Goal: Information Seeking & Learning: Check status

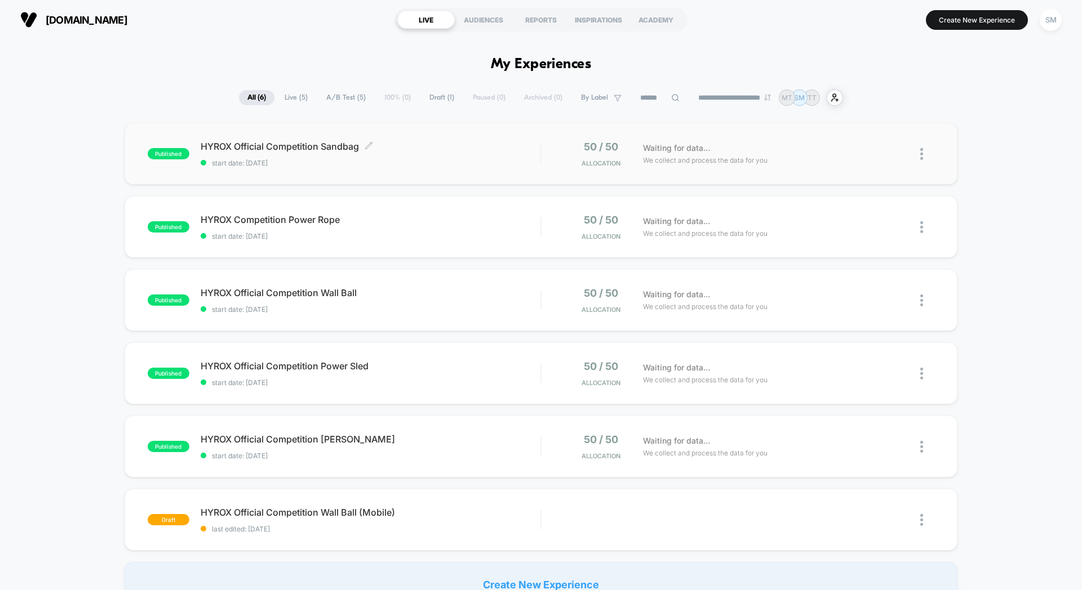
click at [385, 141] on span "HYROX Official Competition Sandbag Click to edit experience details" at bounding box center [371, 146] width 340 height 11
click at [446, 234] on span "start date: [DATE]" at bounding box center [371, 236] width 340 height 8
click at [481, 284] on div "published HYROX Official Competition Wall Ball start date: [DATE] 50 / 50 Alloc…" at bounding box center [541, 300] width 833 height 62
click at [497, 348] on div "published HYROX Official Competition Power Sled start date: [DATE] 50 / 50 Allo…" at bounding box center [541, 374] width 833 height 62
click at [504, 419] on div "published HYROX Official Competition [PERSON_NAME] start date: [DATE] 50 / 50 A…" at bounding box center [541, 447] width 833 height 62
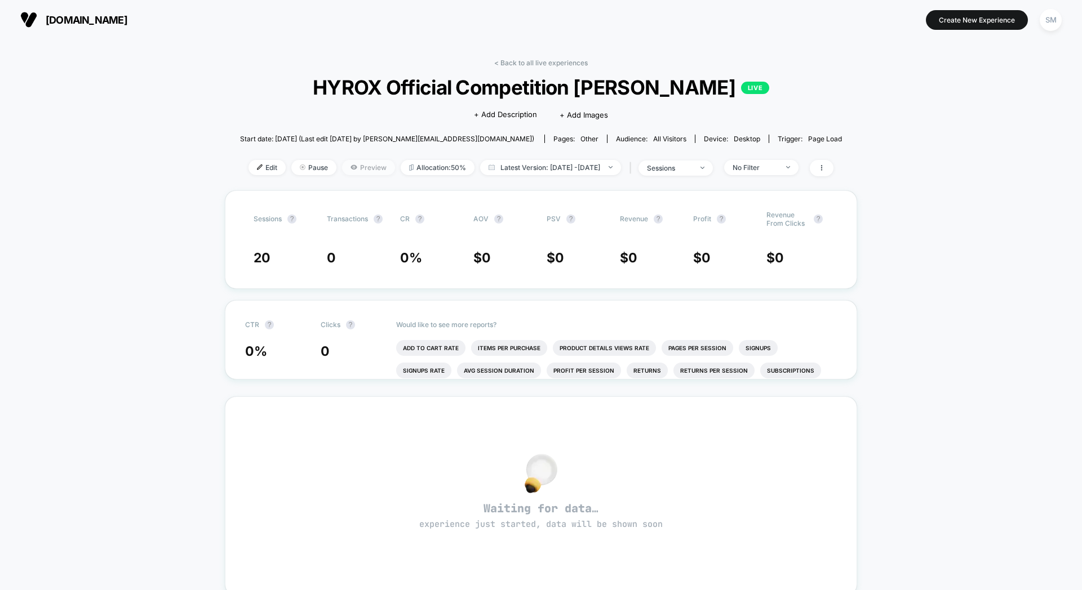
click at [361, 168] on span "Preview" at bounding box center [368, 167] width 53 height 15
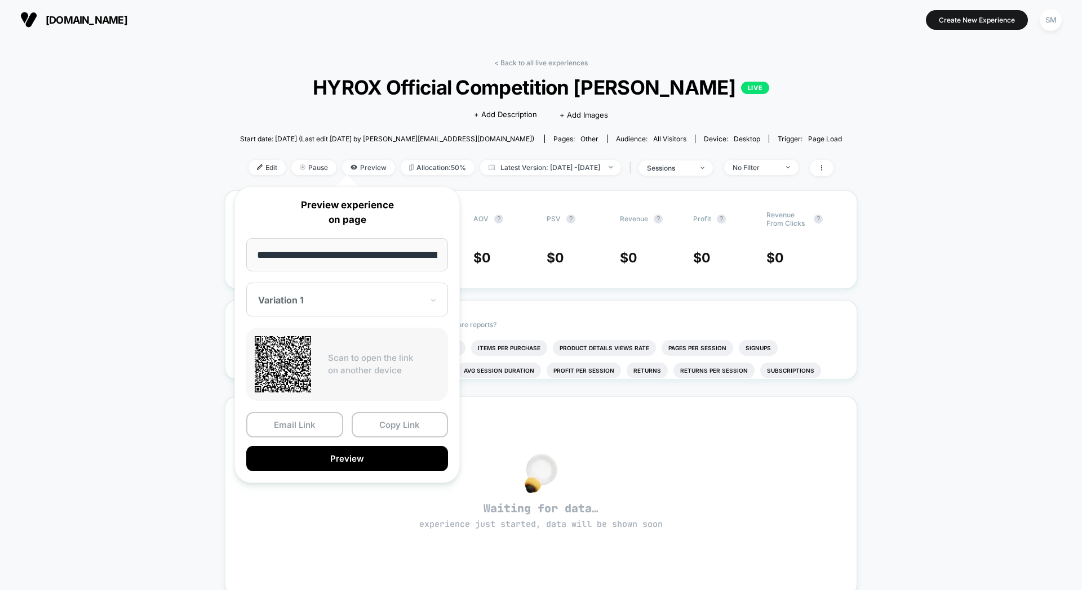
click at [195, 139] on div "< Back to all live experiences HYROX Official Competition Octo Kettlebell LIVE …" at bounding box center [541, 433] width 1082 height 789
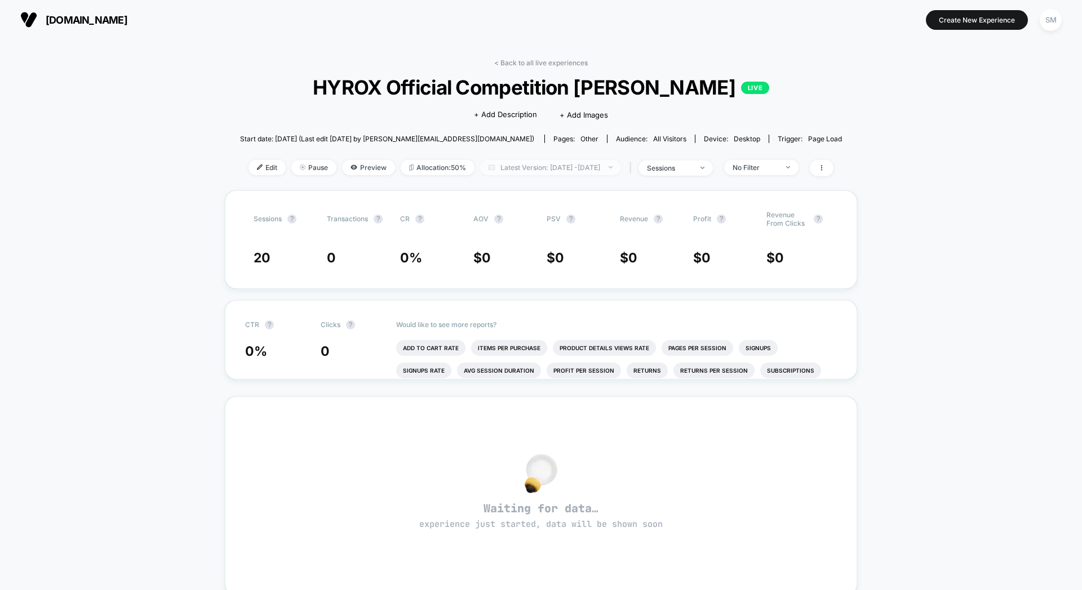
click at [567, 162] on span "Latest Version: [DATE] - [DATE]" at bounding box center [550, 167] width 141 height 15
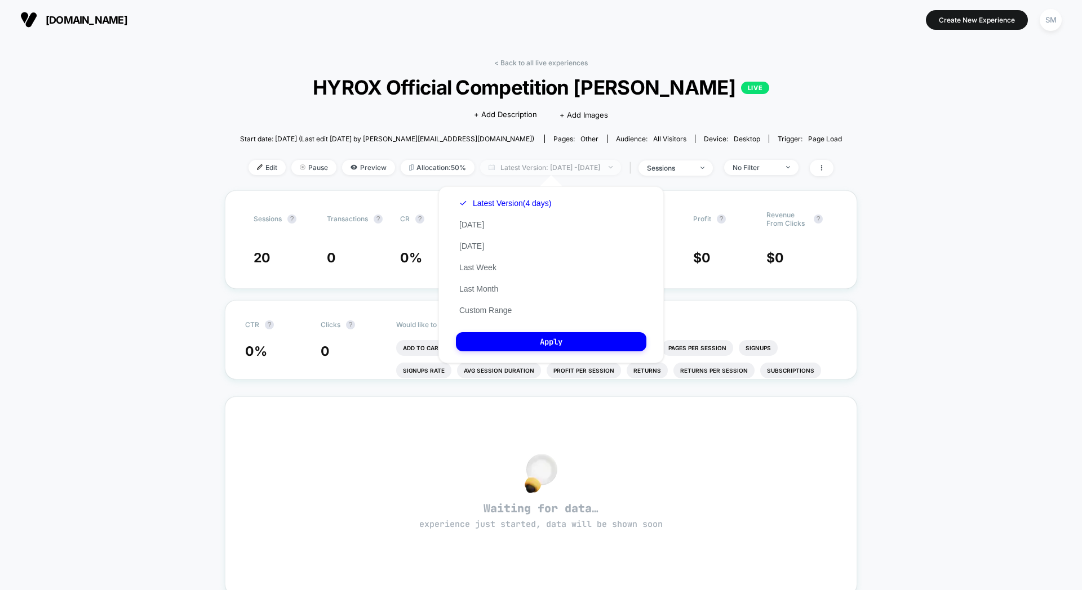
click at [567, 162] on span "Latest Version: [DATE] - [DATE]" at bounding box center [550, 167] width 141 height 15
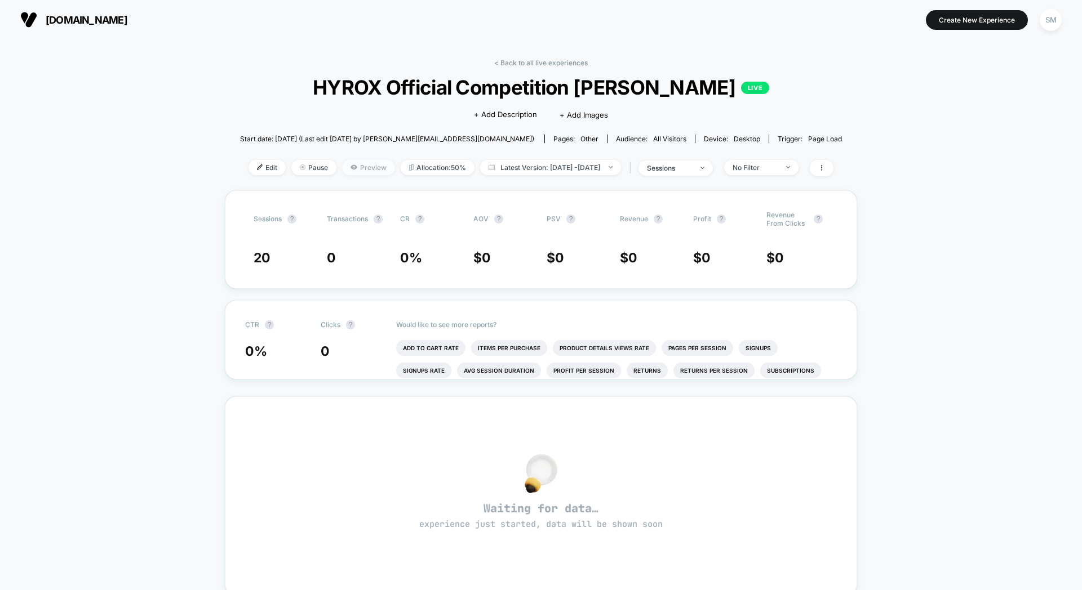
click at [342, 174] on span "Preview" at bounding box center [368, 167] width 53 height 15
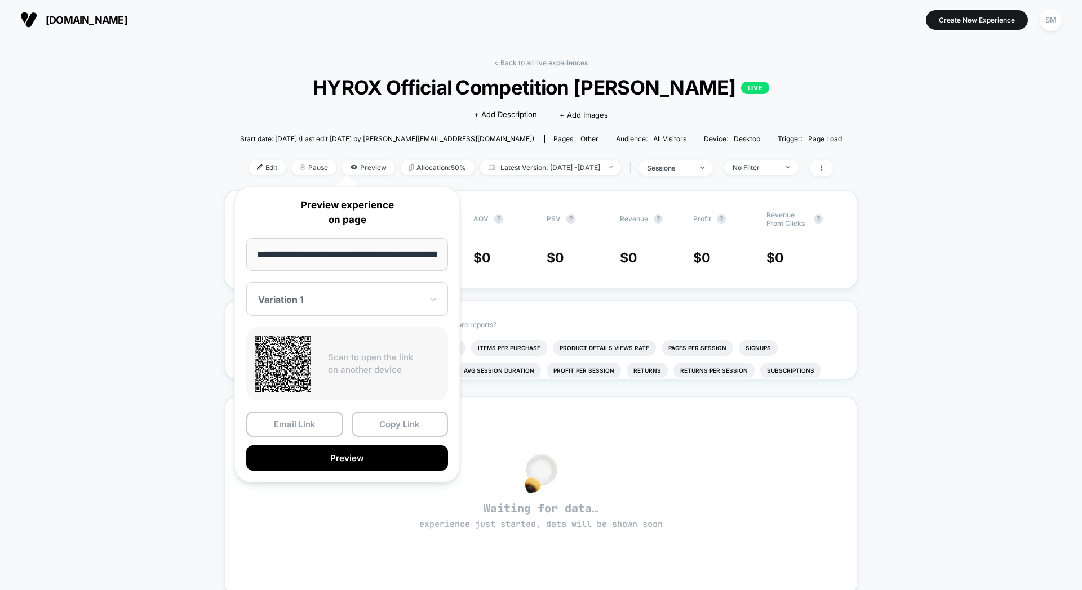
scroll to position [0, 63]
click at [416, 169] on span "Allocation: 50%" at bounding box center [438, 167] width 74 height 15
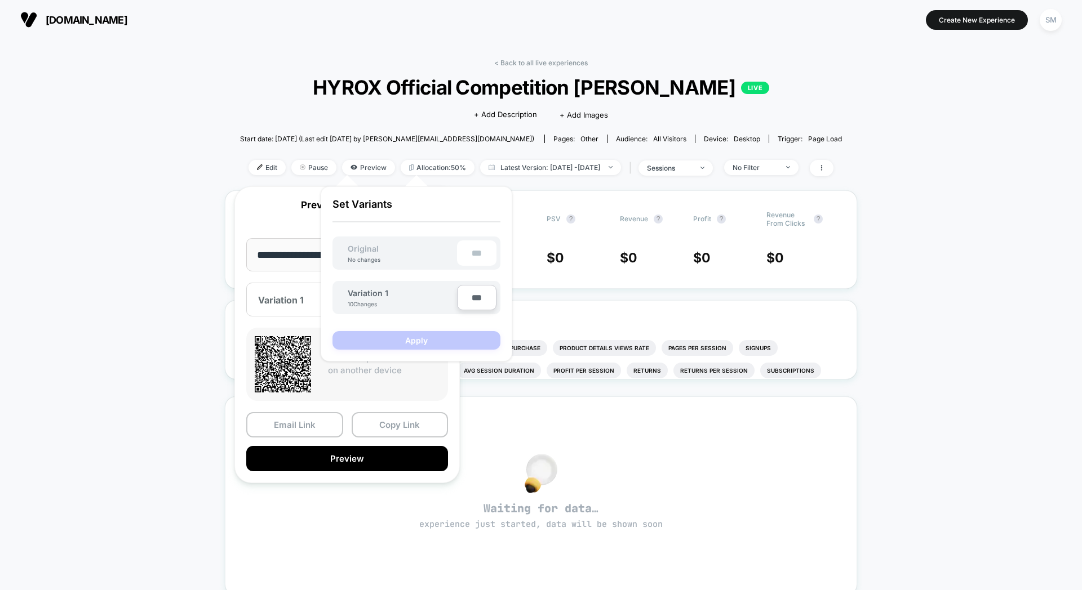
click at [269, 238] on input "**********" at bounding box center [347, 254] width 202 height 33
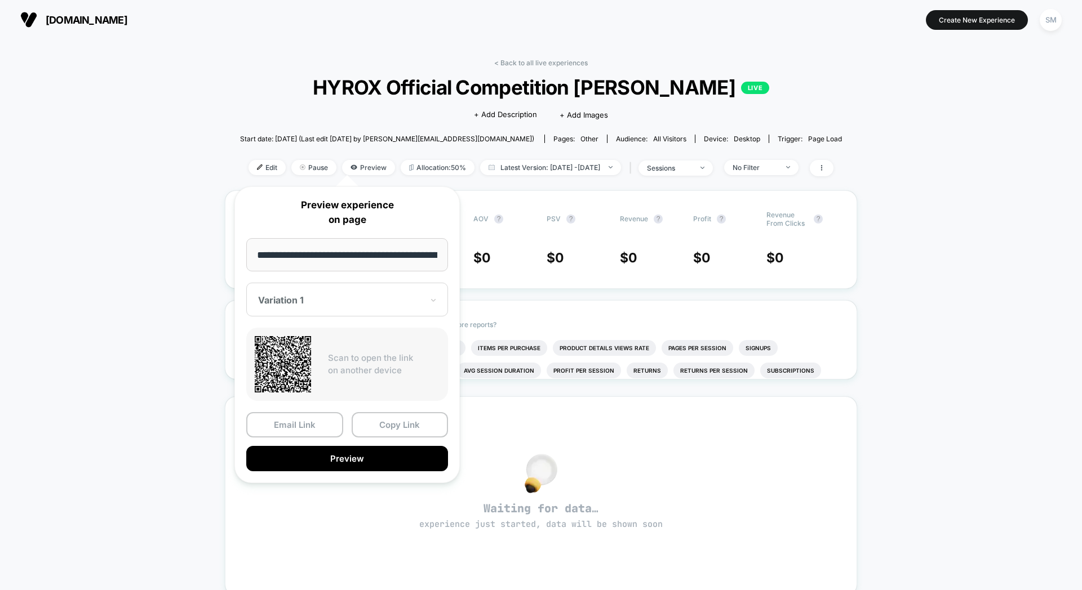
click at [382, 264] on input "**********" at bounding box center [347, 254] width 202 height 33
